Goal: Information Seeking & Learning: Learn about a topic

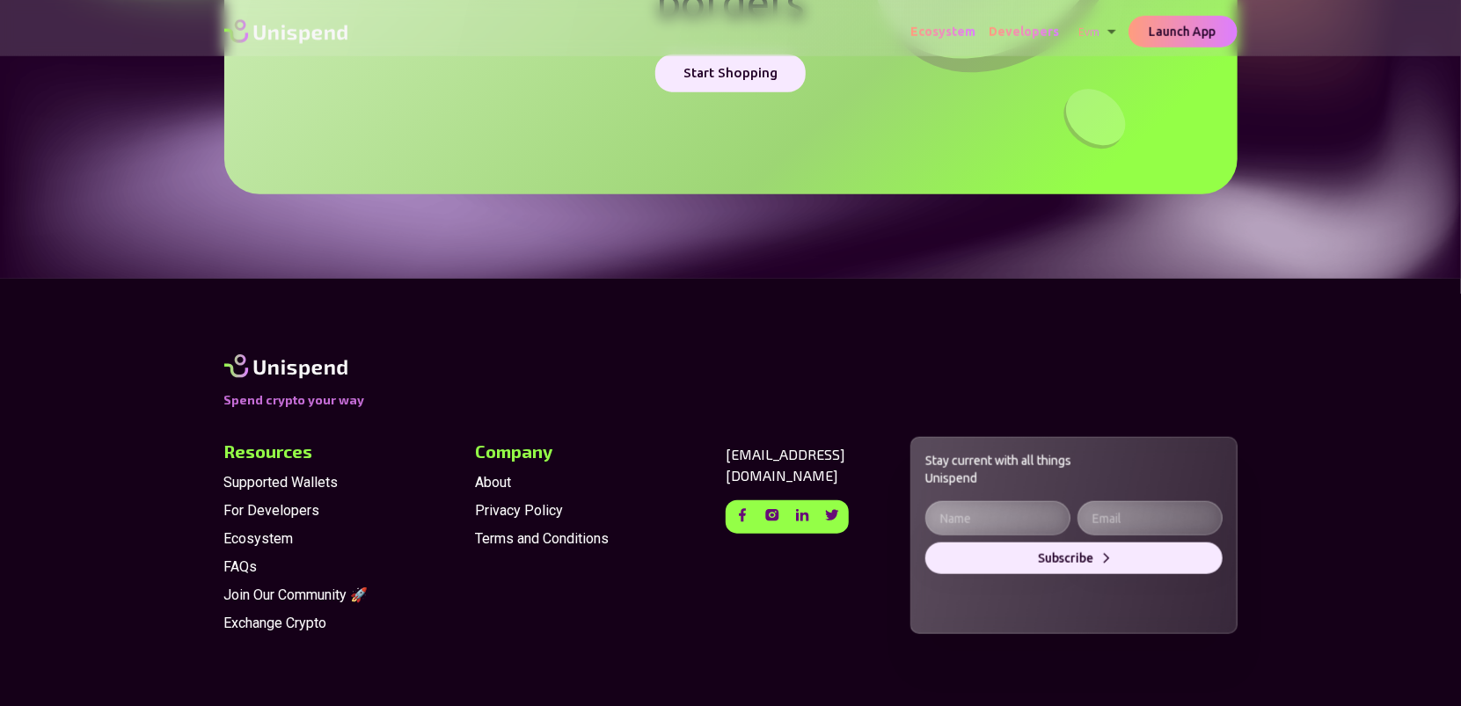
scroll to position [4429, 0]
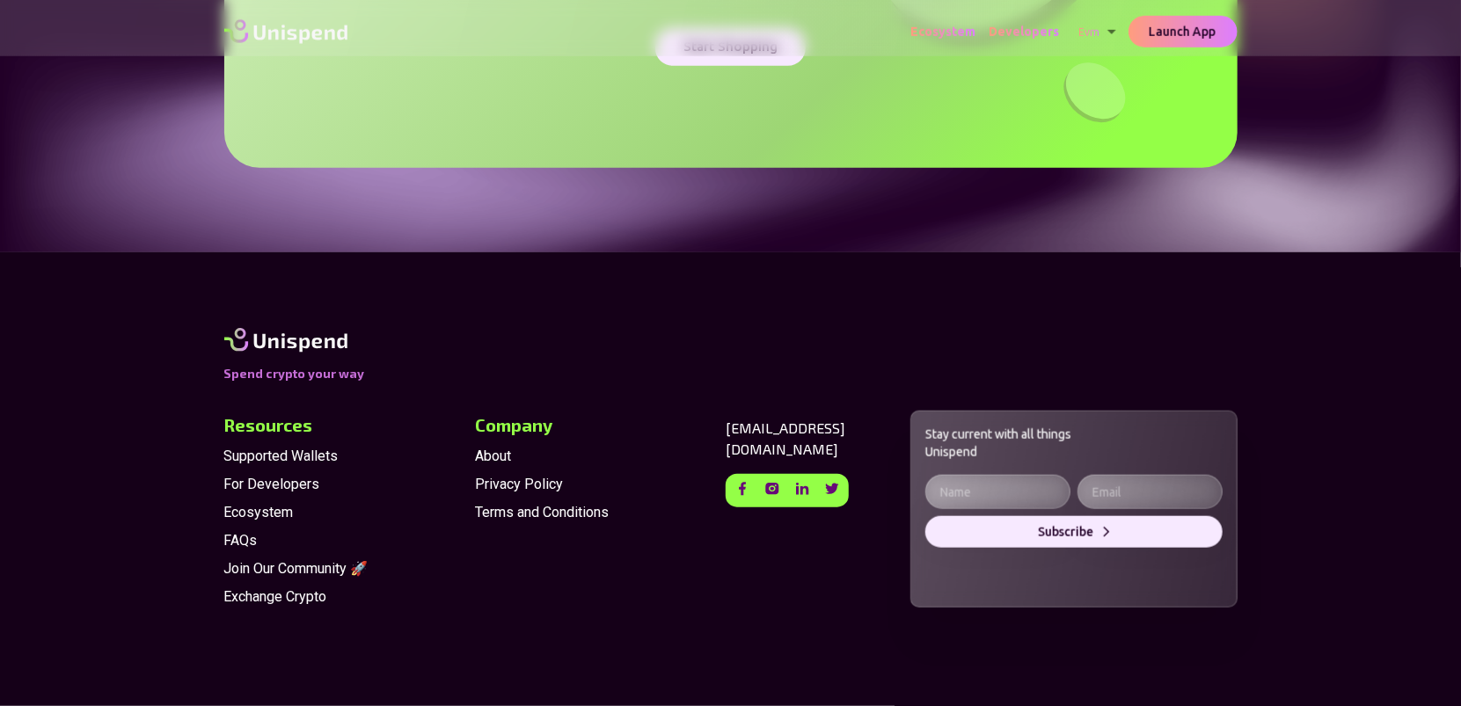
click at [248, 538] on span "FAQs" at bounding box center [342, 540] width 237 height 21
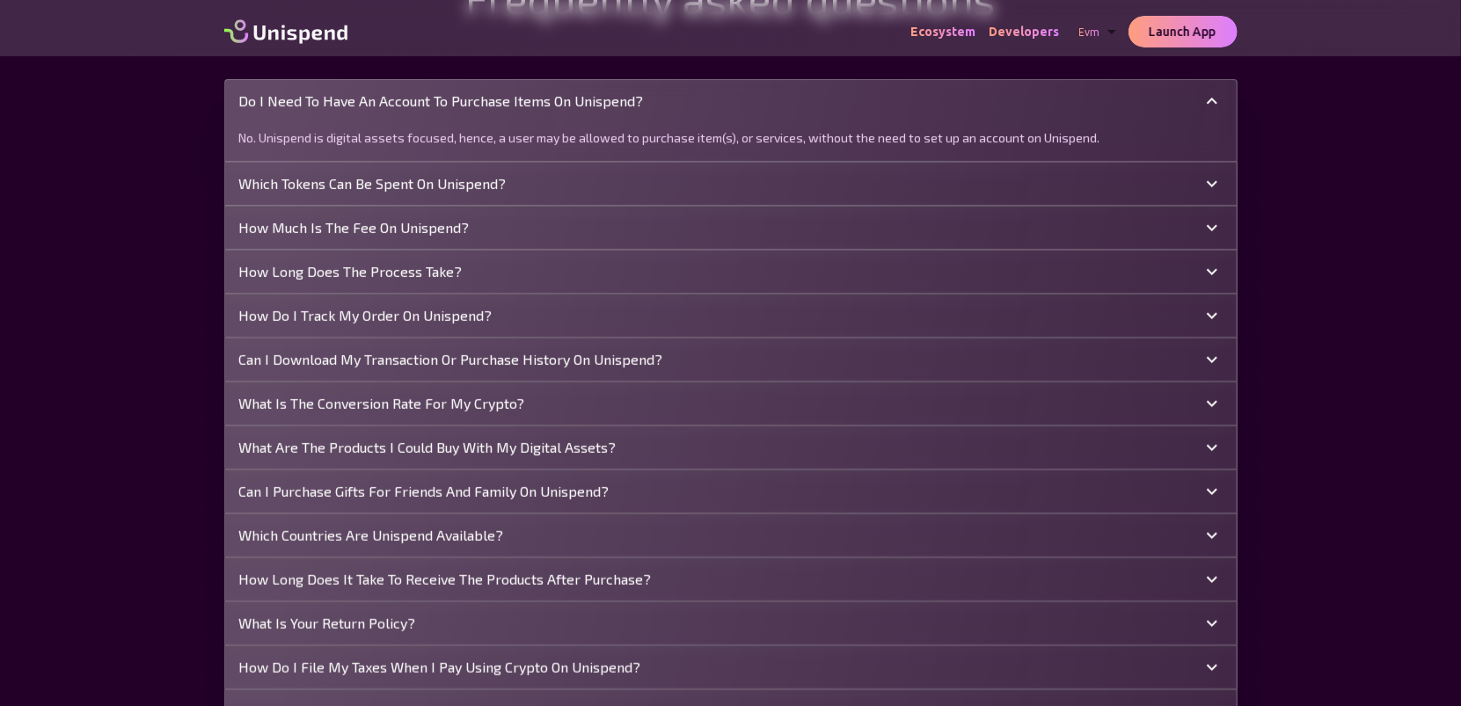
scroll to position [211, 0]
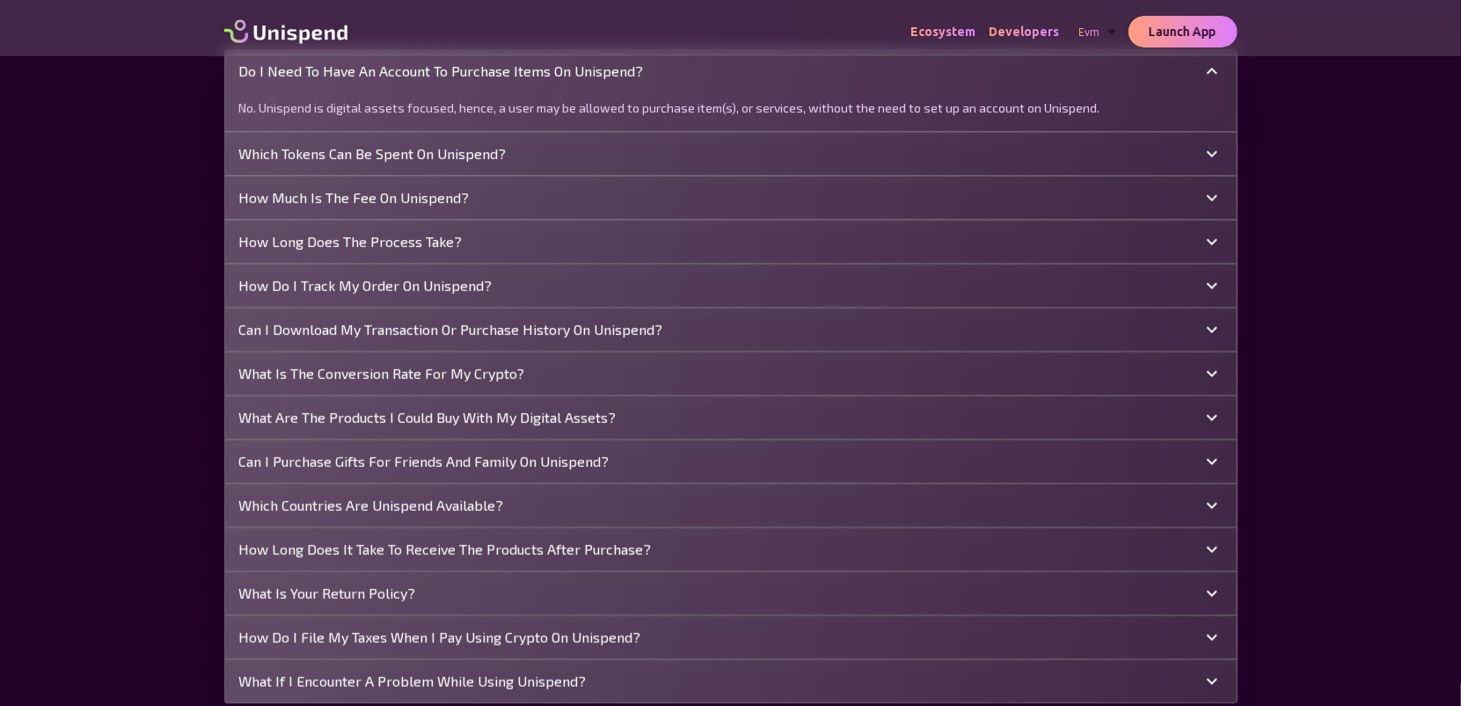
click at [1035, 420] on div "What are the products I could buy with my digital assets?" at bounding box center [720, 417] width 962 height 21
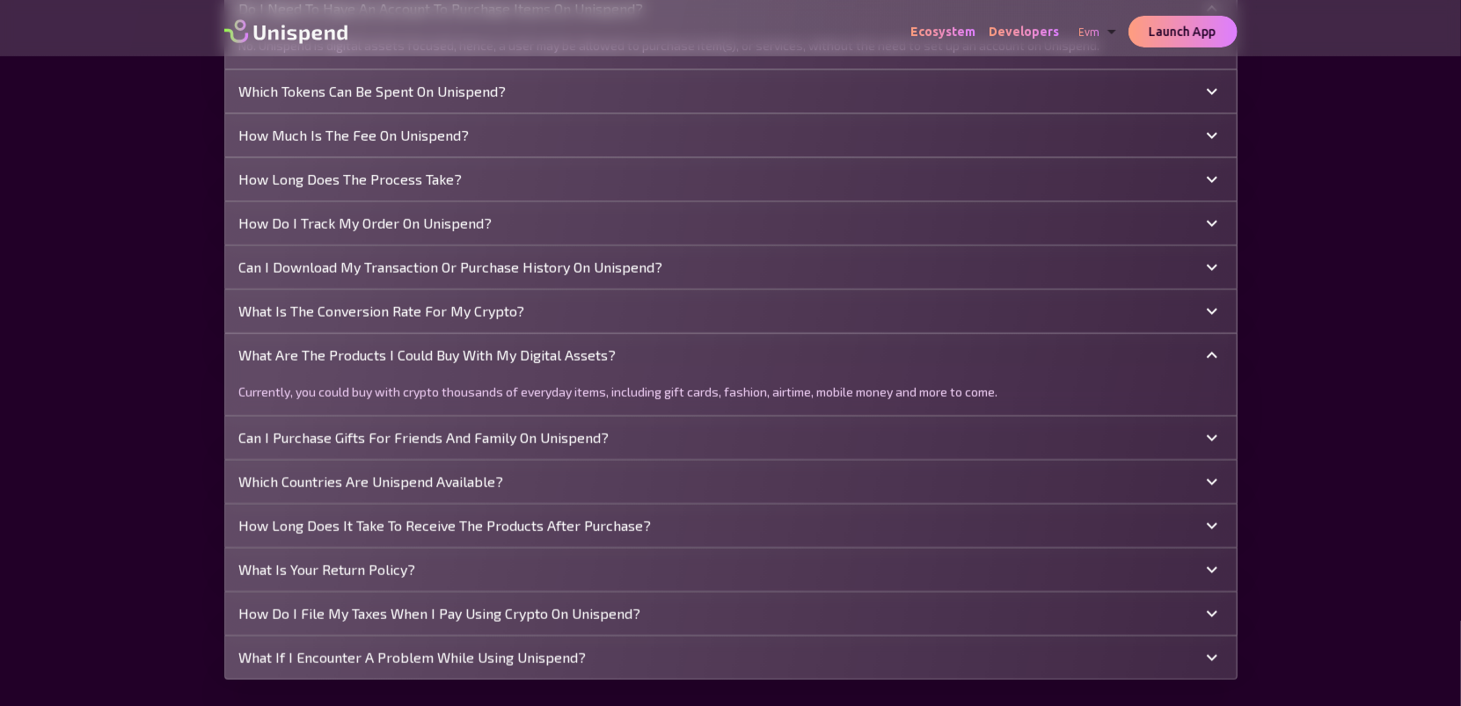
scroll to position [316, 0]
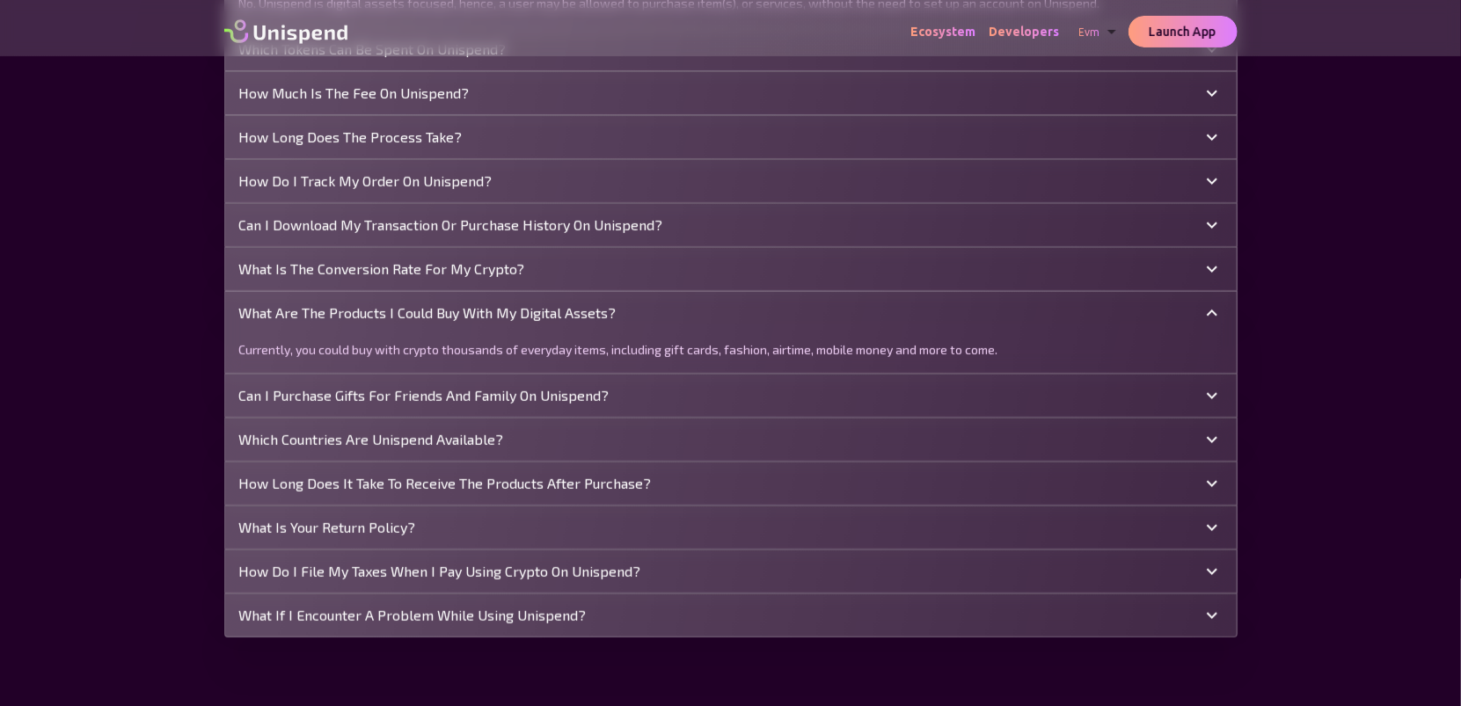
click at [1179, 450] on div "Which countries are Unispend available?" at bounding box center [730, 440] width 1011 height 42
